Goal: Transaction & Acquisition: Purchase product/service

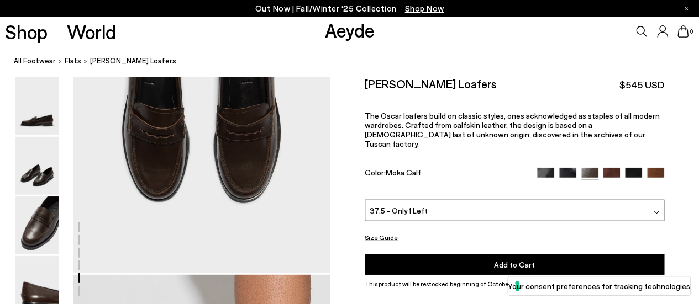
scroll to position [1407, 0]
click at [511, 260] on span "Add to Cart" at bounding box center [514, 264] width 41 height 9
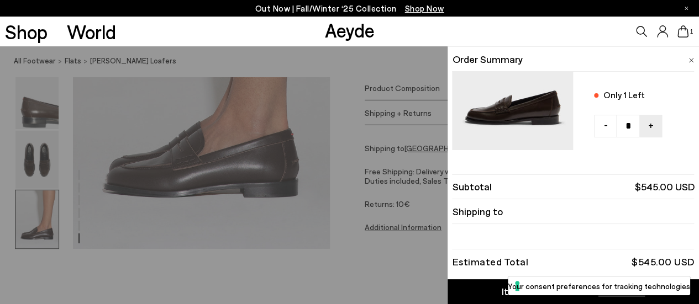
scroll to position [1776, 0]
click at [506, 290] on div "Item Added to Cart" at bounding box center [546, 292] width 91 height 14
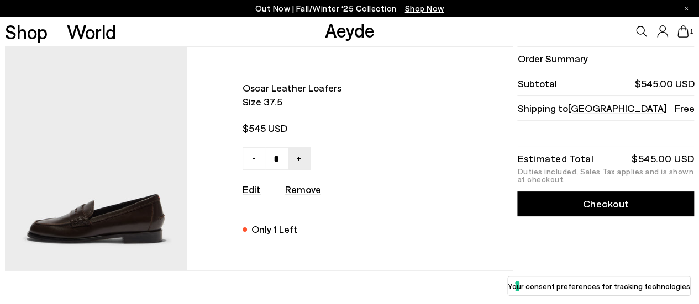
click at [595, 232] on div "Order Summary Subtotal $545.00 USD Shipping to [GEOGRAPHIC_DATA] Free Estimated…" at bounding box center [604, 158] width 179 height 225
click at [602, 197] on link "Checkout" at bounding box center [605, 204] width 177 height 25
